Goal: Task Accomplishment & Management: Manage account settings

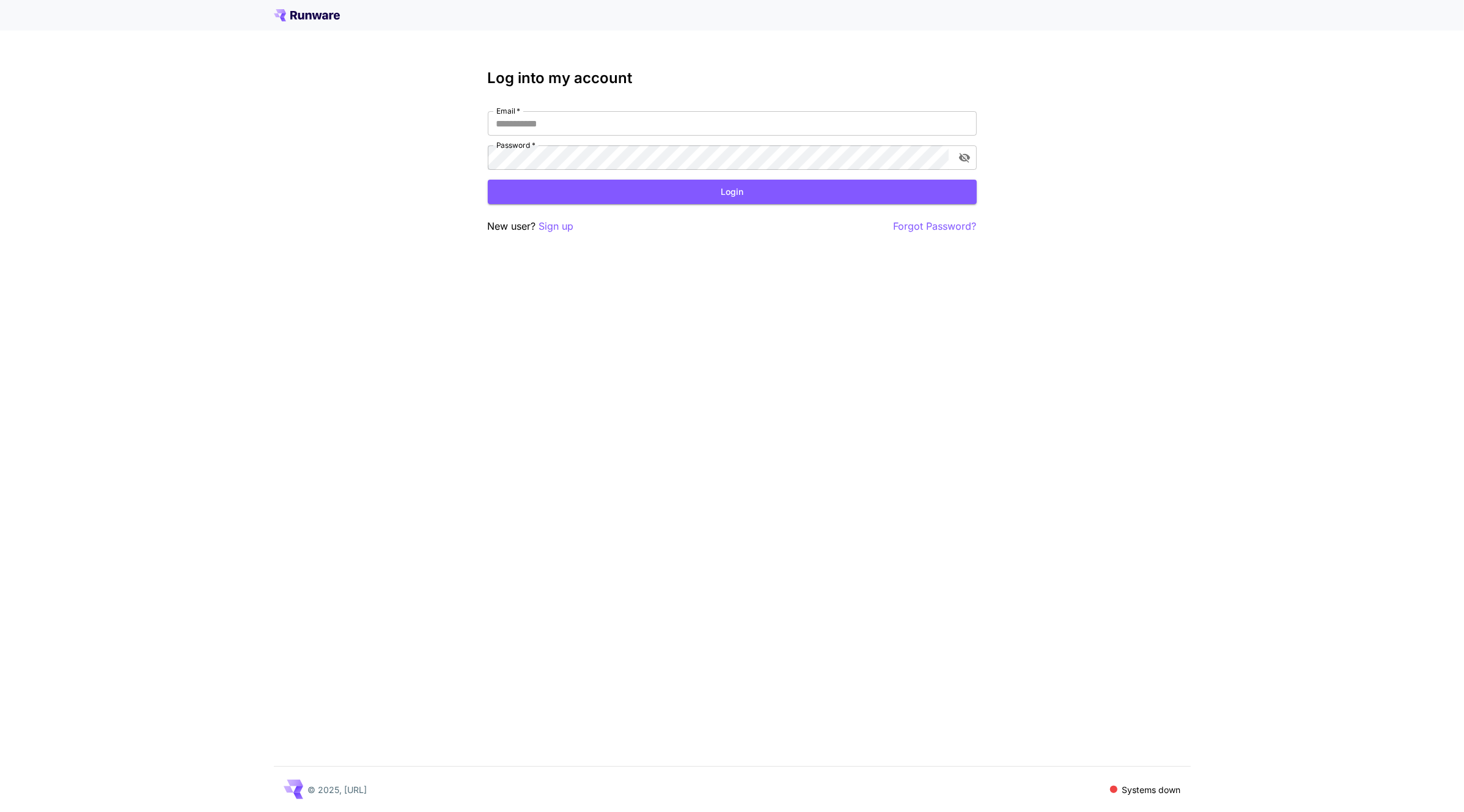
click at [663, 126] on input "Email   *" at bounding box center [732, 123] width 489 height 24
type input "**********"
click button "Login" at bounding box center [732, 192] width 489 height 25
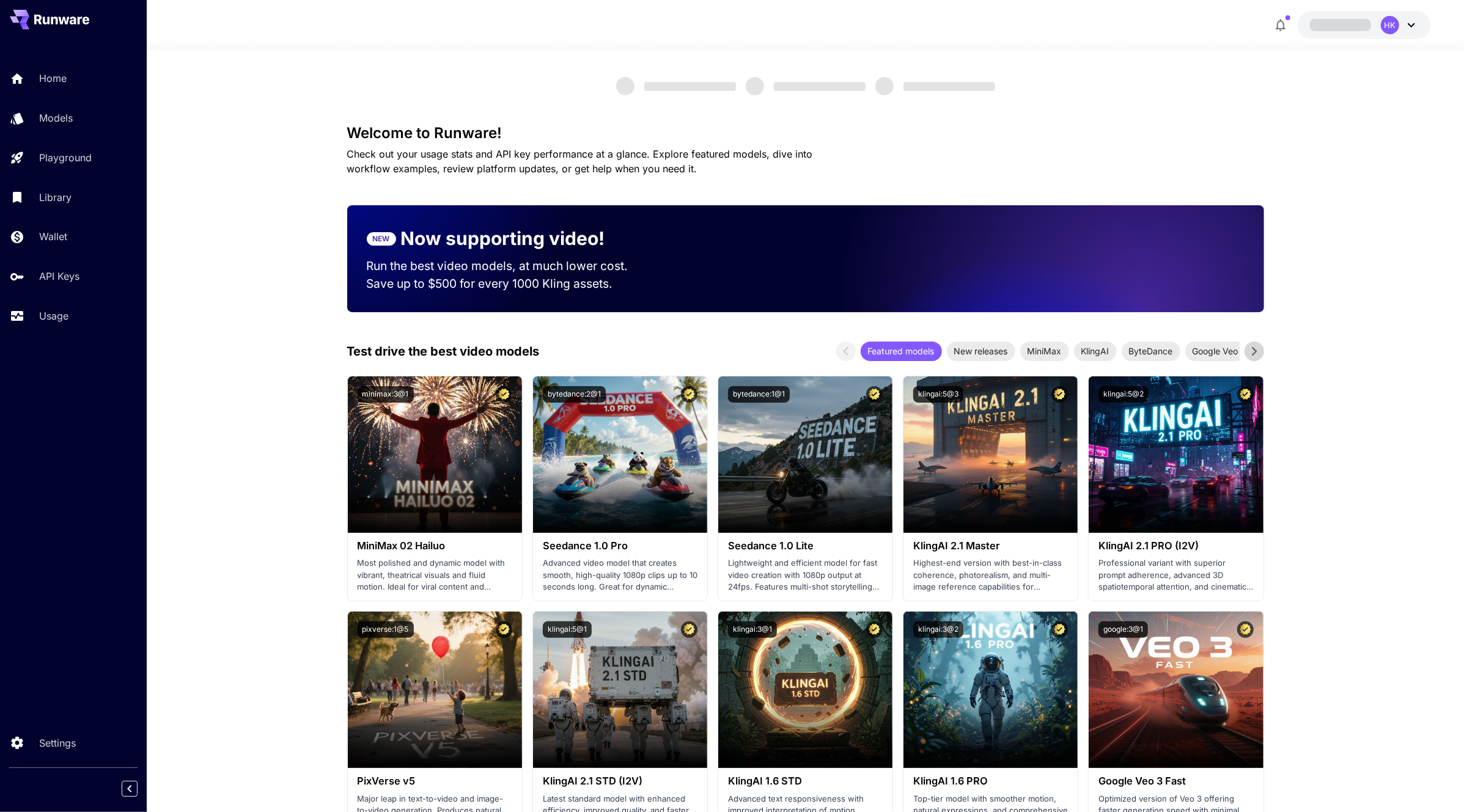
click at [96, 302] on link "Usage" at bounding box center [73, 316] width 146 height 30
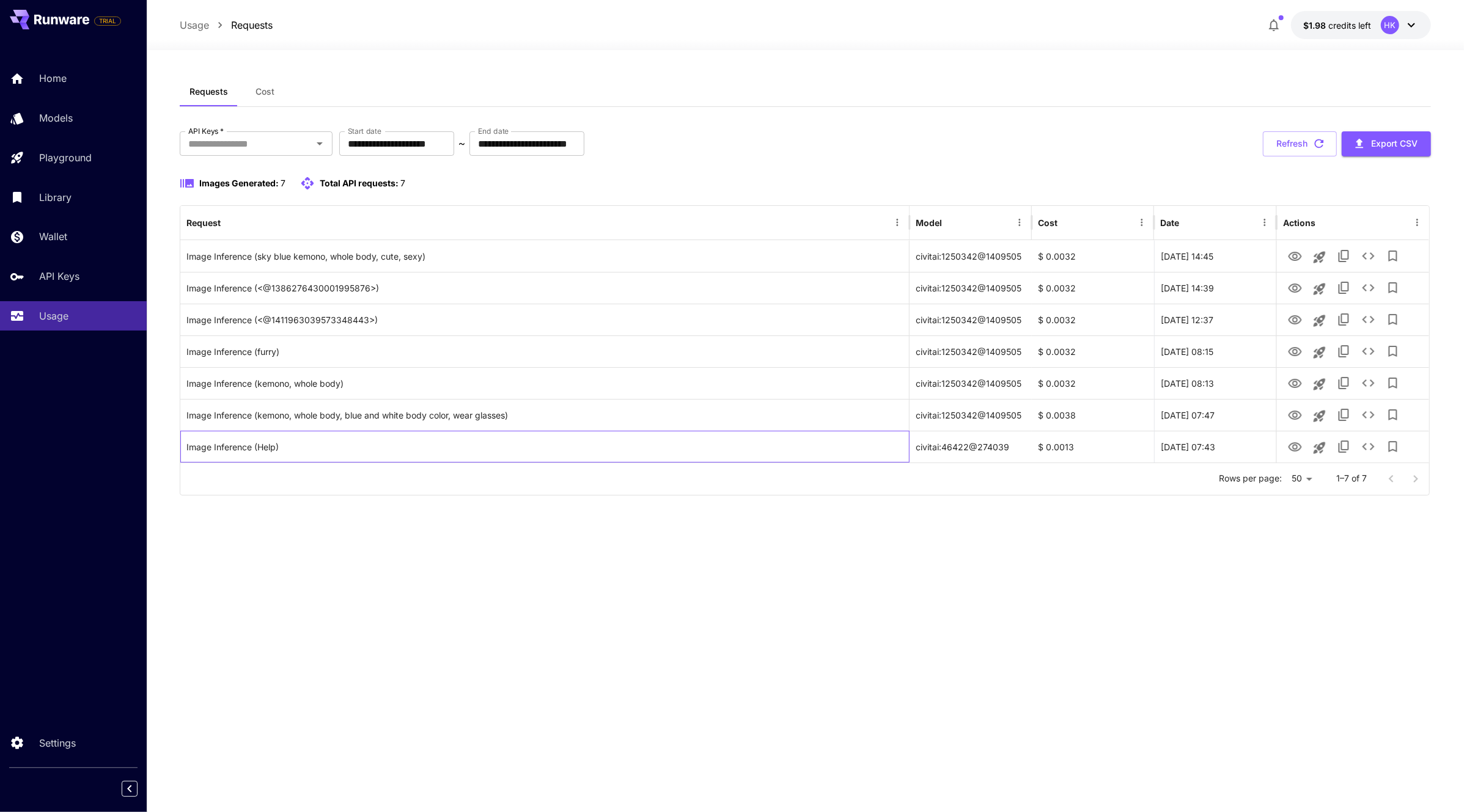
click at [256, 460] on div "Image Inference (Help)" at bounding box center [545, 447] width 717 height 31
click at [1421, 20] on button "$1.98 credits left HK" at bounding box center [1361, 24] width 140 height 28
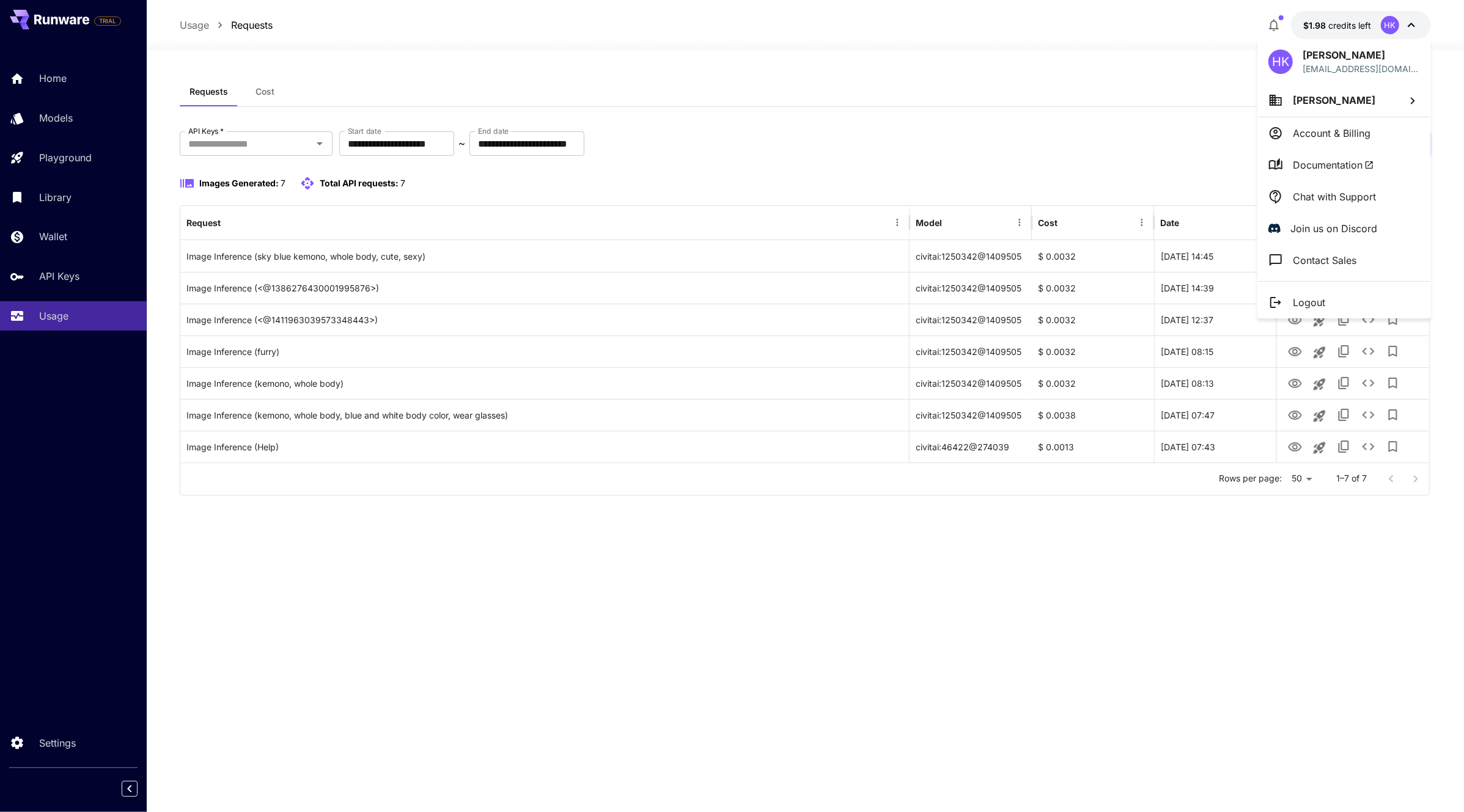
click at [1329, 296] on li "Logout" at bounding box center [1344, 303] width 174 height 32
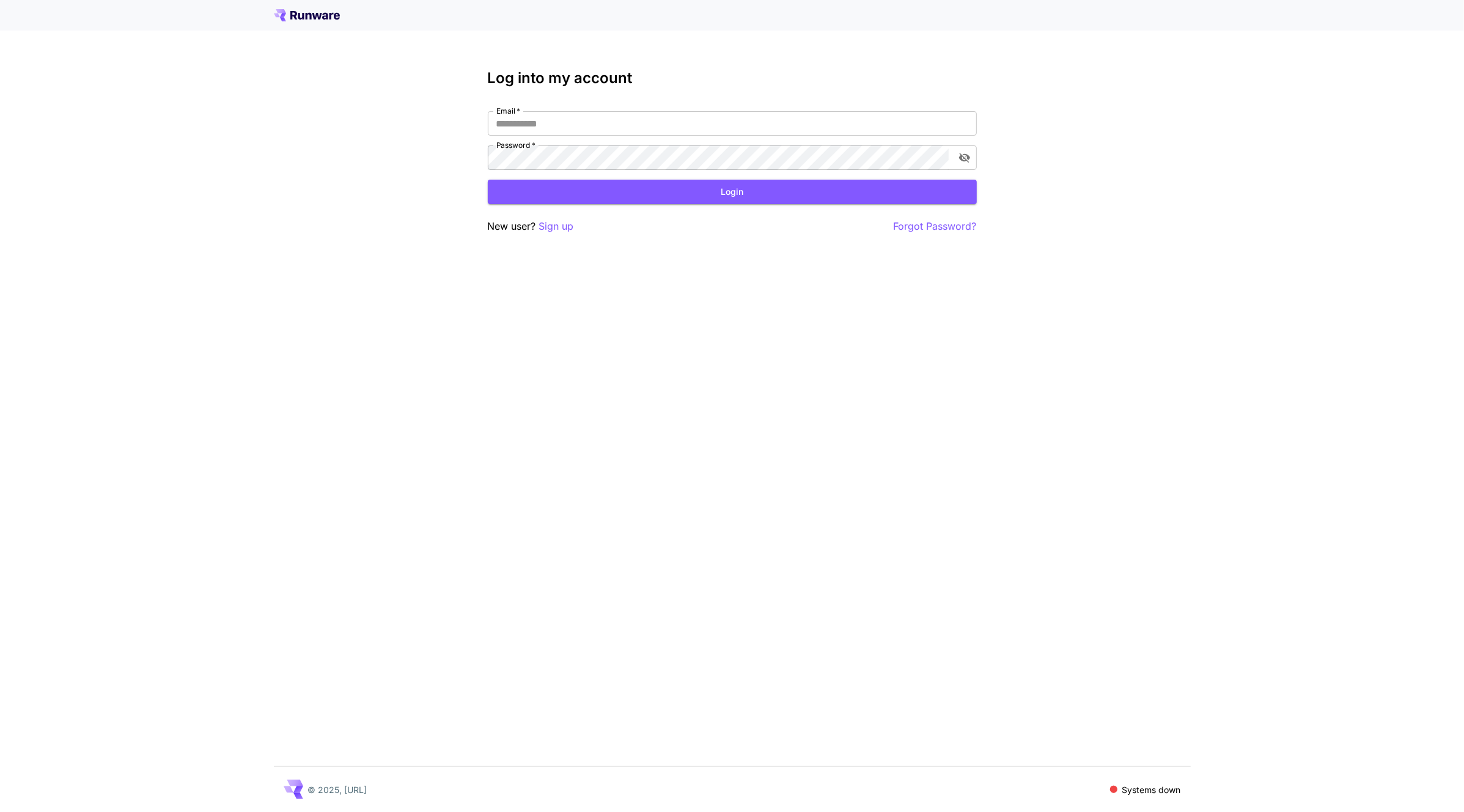
click at [896, 119] on input "Email   *" at bounding box center [732, 123] width 489 height 24
click at [891, 127] on input "Email   *" at bounding box center [732, 123] width 489 height 24
click at [836, 127] on input "Email   *" at bounding box center [732, 123] width 489 height 24
type input "**********"
click button "Login" at bounding box center [732, 192] width 489 height 25
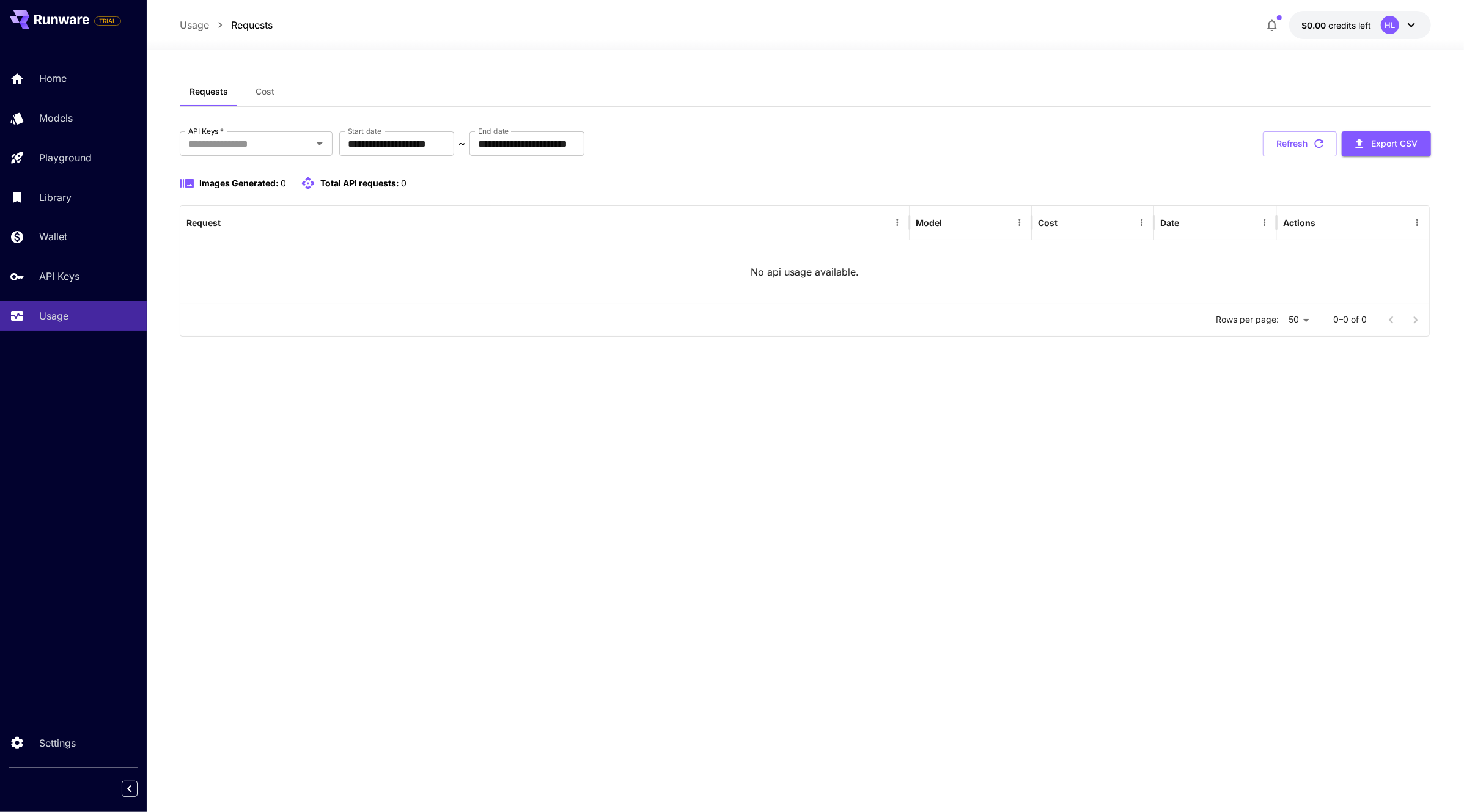
click at [1404, 20] on icon at bounding box center [1411, 24] width 15 height 15
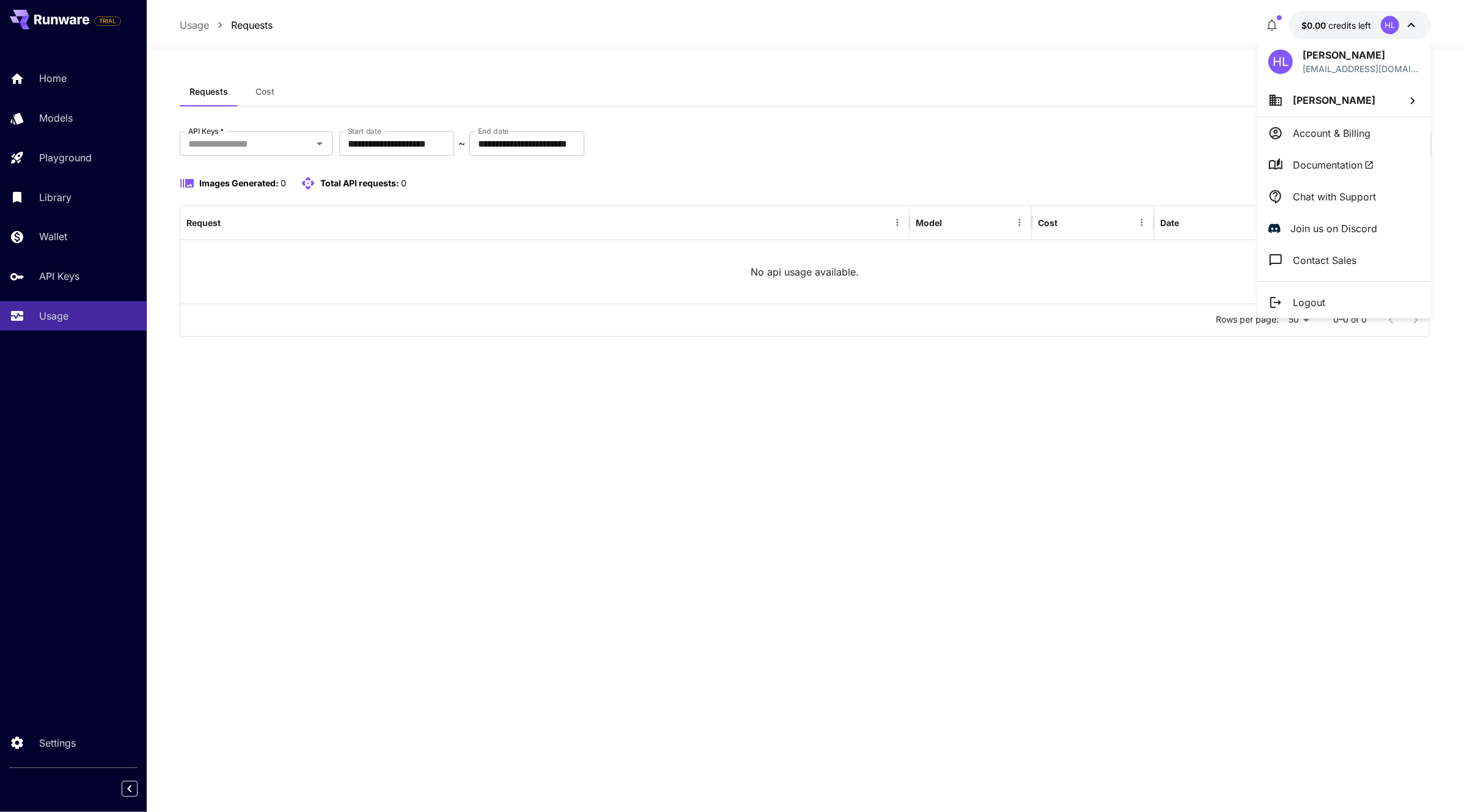
click at [1344, 287] on li "Logout" at bounding box center [1344, 303] width 174 height 32
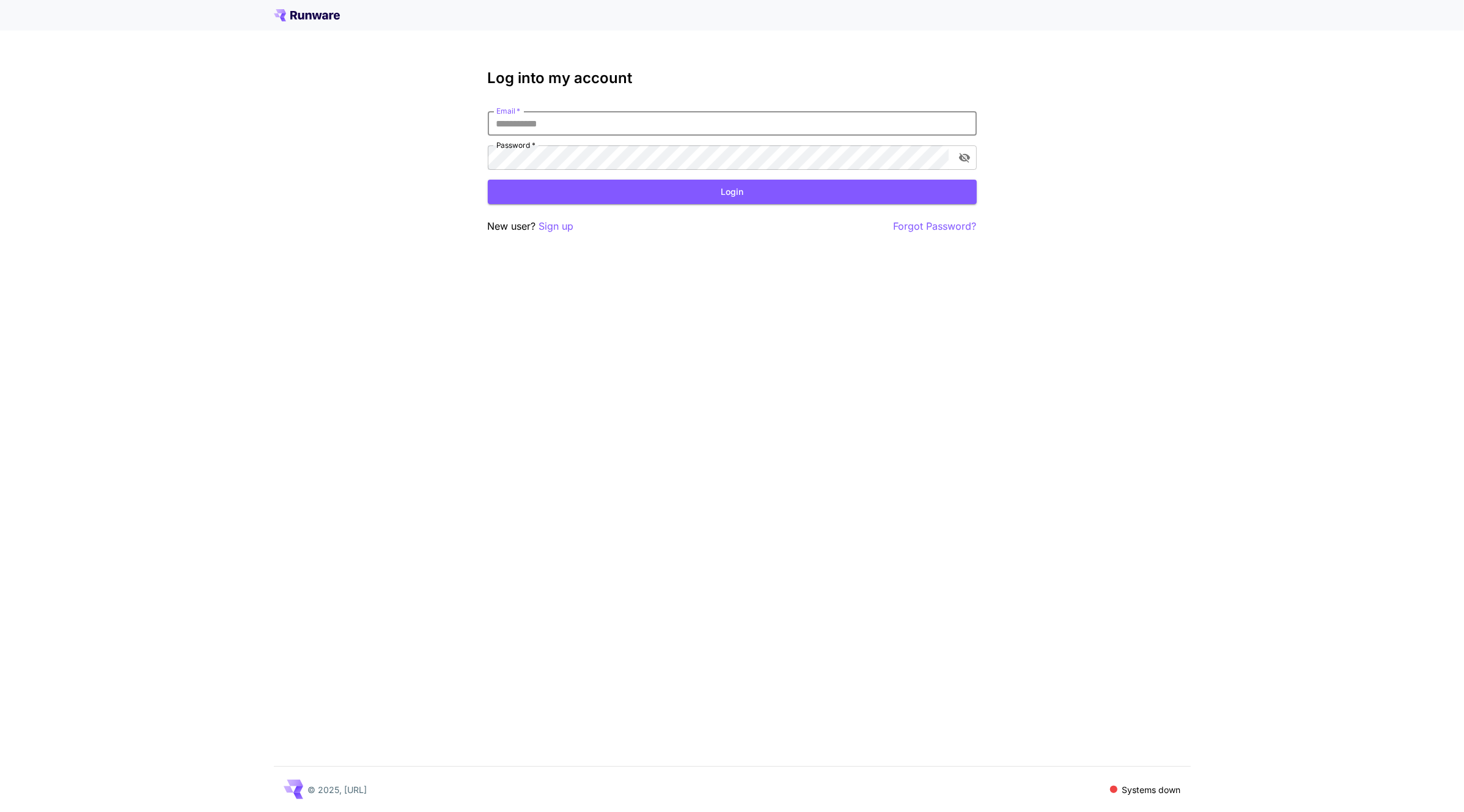
click at [877, 129] on input "Email   *" at bounding box center [732, 123] width 489 height 24
type input "**********"
click button "Login" at bounding box center [732, 192] width 489 height 25
click at [924, 195] on button "Login" at bounding box center [732, 192] width 489 height 25
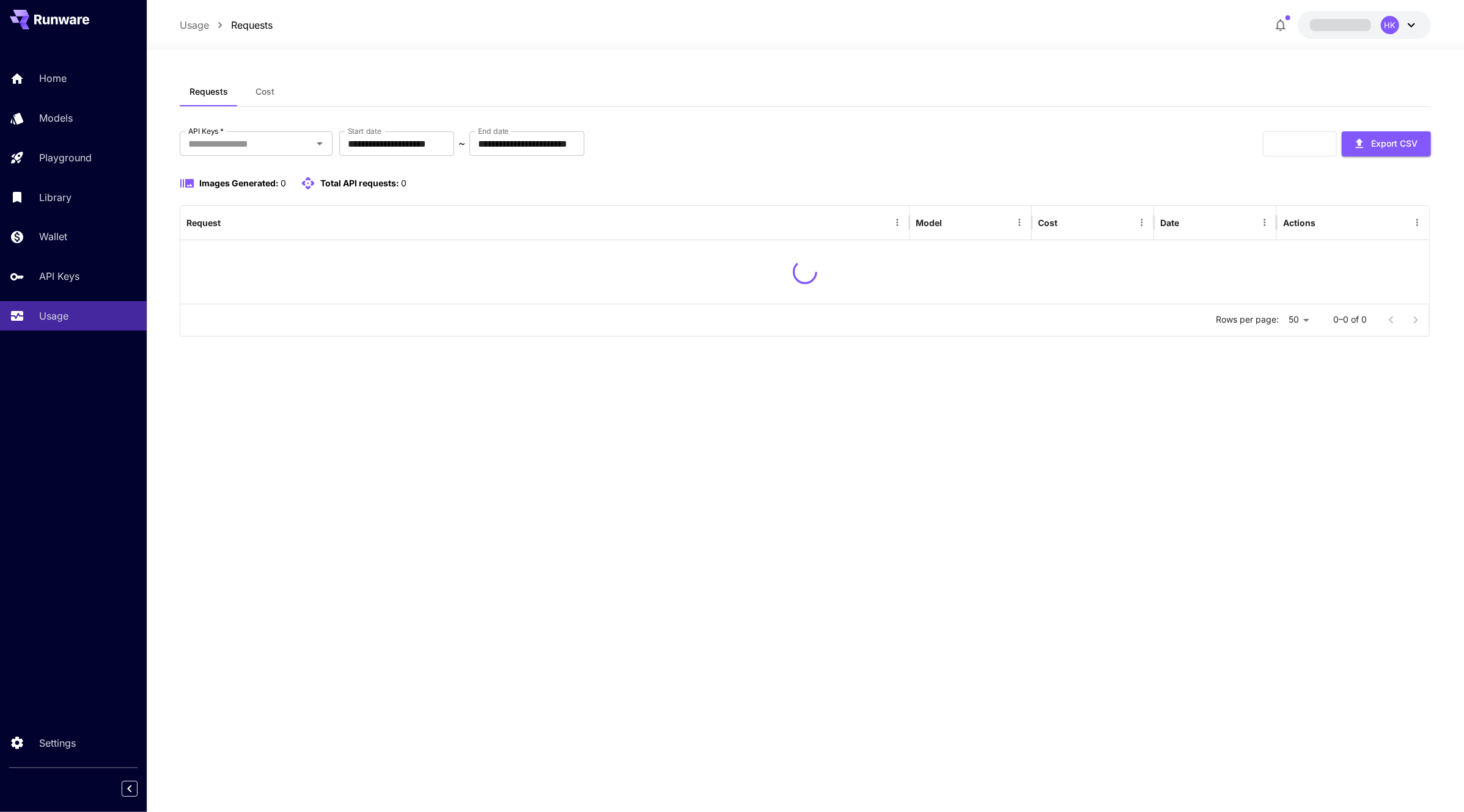
scroll to position [44, 0]
click at [1273, 37] on div at bounding box center [805, 42] width 1318 height 15
click at [1272, 29] on icon "button" at bounding box center [1274, 24] width 15 height 15
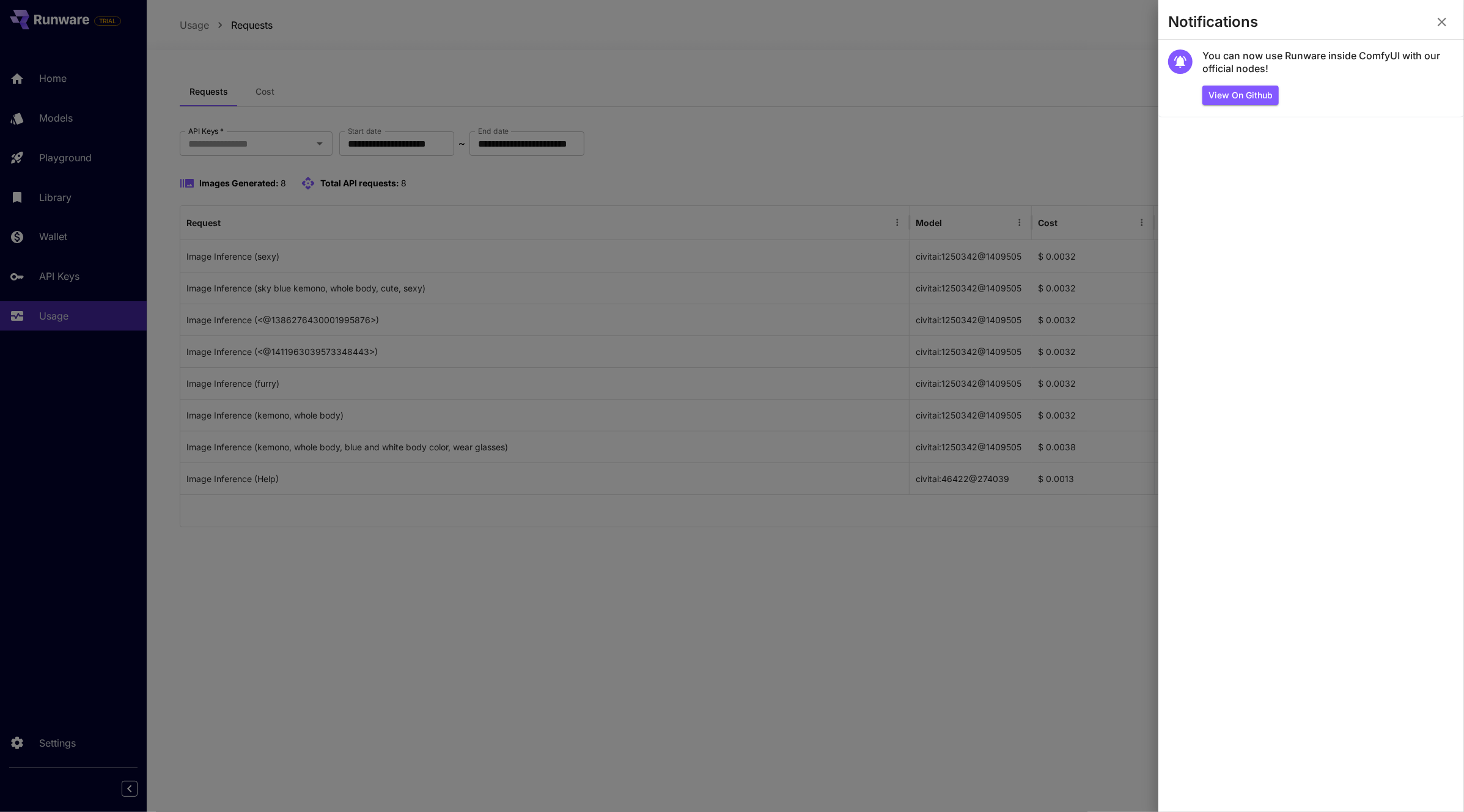
click at [1444, 30] on button "button" at bounding box center [1442, 21] width 24 height 24
